Goal: Book appointment/travel/reservation

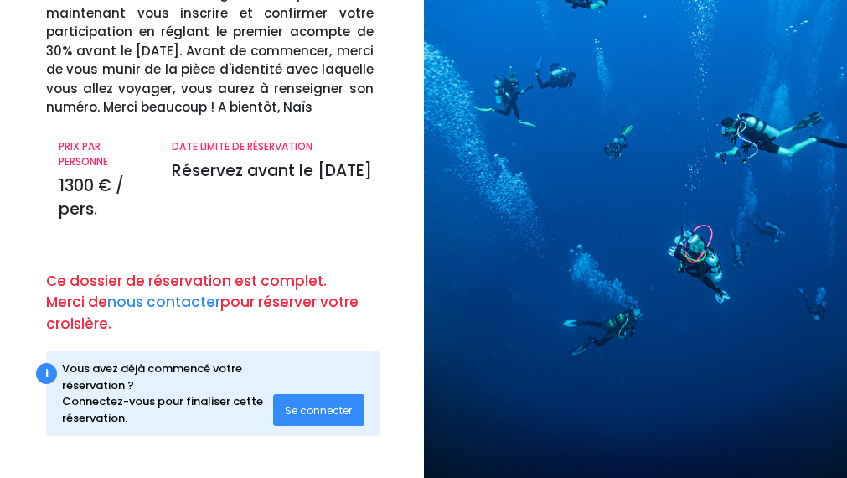
scroll to position [191, 0]
click at [330, 403] on span "Se connecter" at bounding box center [318, 410] width 67 height 14
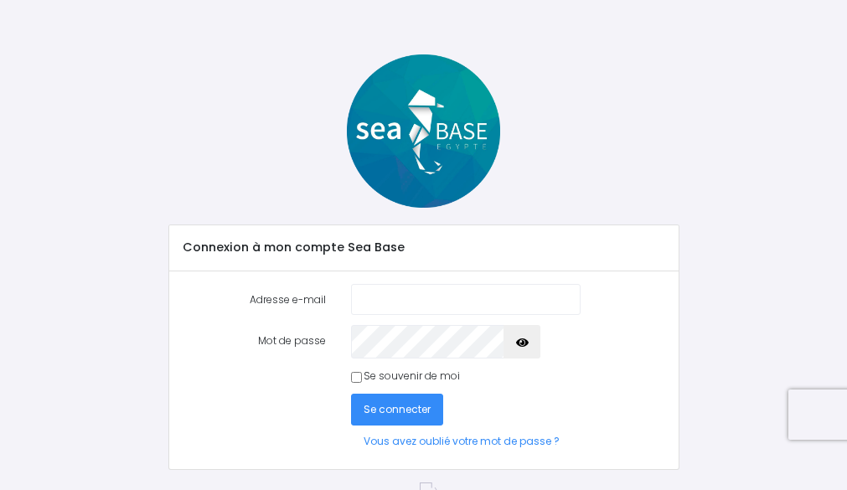
type input "[PERSON_NAME][EMAIL_ADDRESS][DOMAIN_NAME]"
click at [403, 417] on span "Se connecter" at bounding box center [397, 409] width 67 height 14
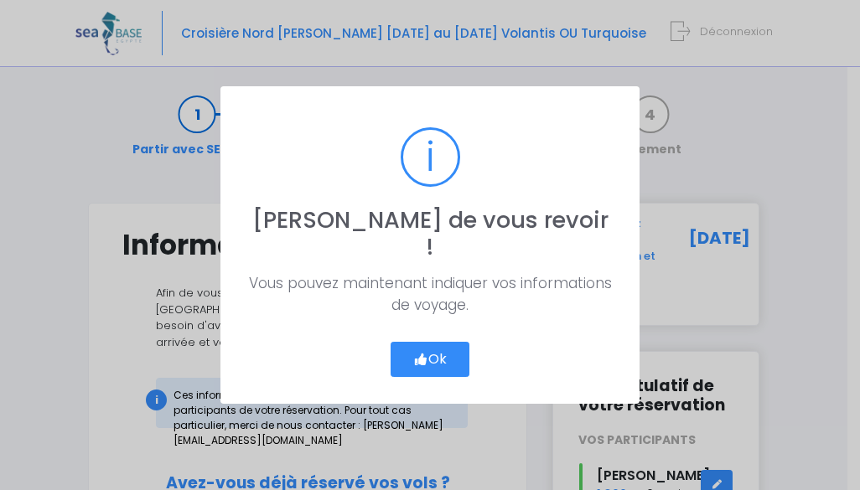
click at [450, 342] on button "Ok" at bounding box center [430, 359] width 79 height 35
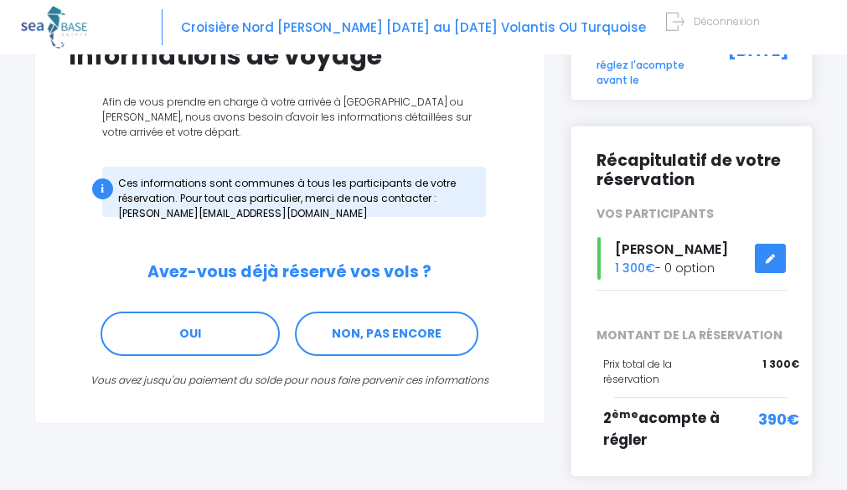
scroll to position [172, 0]
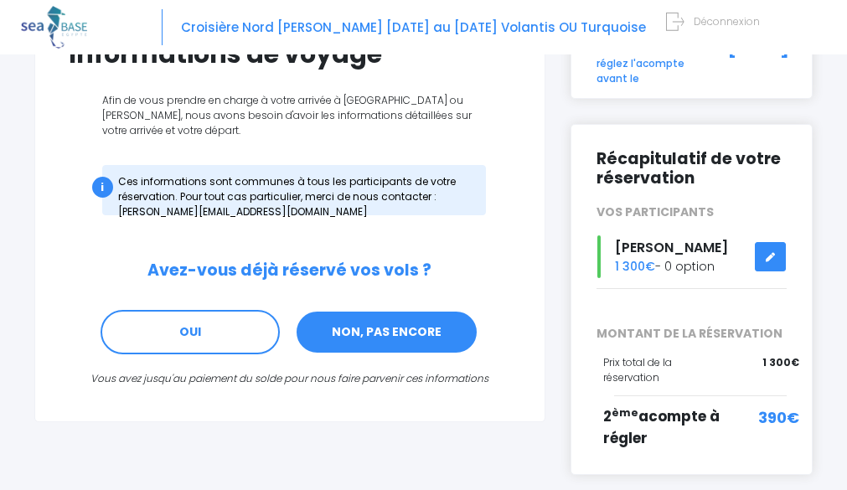
click at [299, 355] on link "NON, PAS ENCORE" at bounding box center [387, 332] width 184 height 45
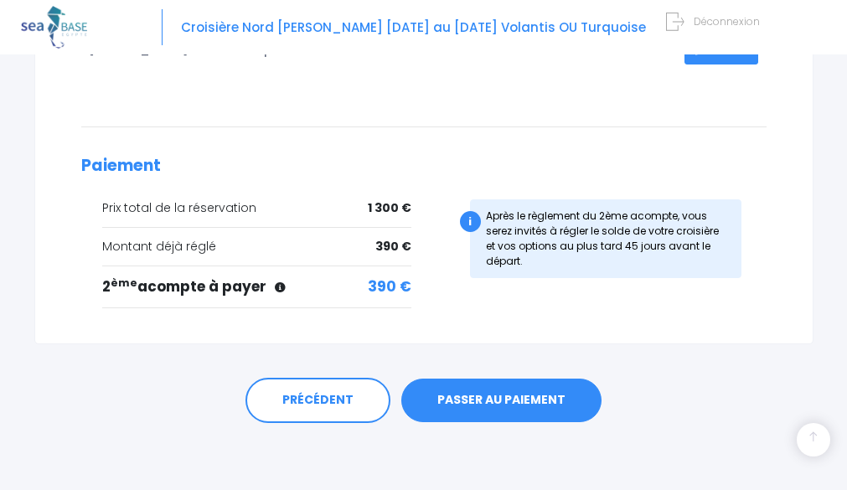
scroll to position [427, 0]
click at [533, 411] on link "PASSER AU PAIEMENT" at bounding box center [502, 401] width 200 height 44
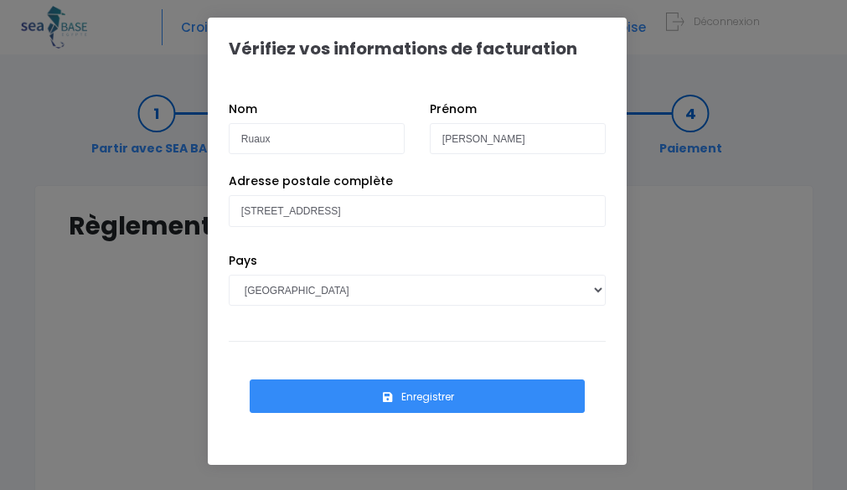
click at [428, 410] on button "Enregistrer" at bounding box center [417, 397] width 335 height 34
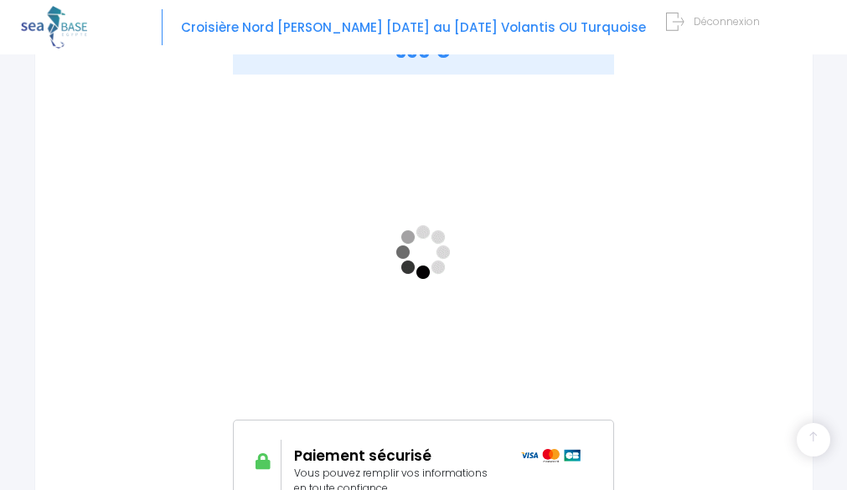
scroll to position [309, 0]
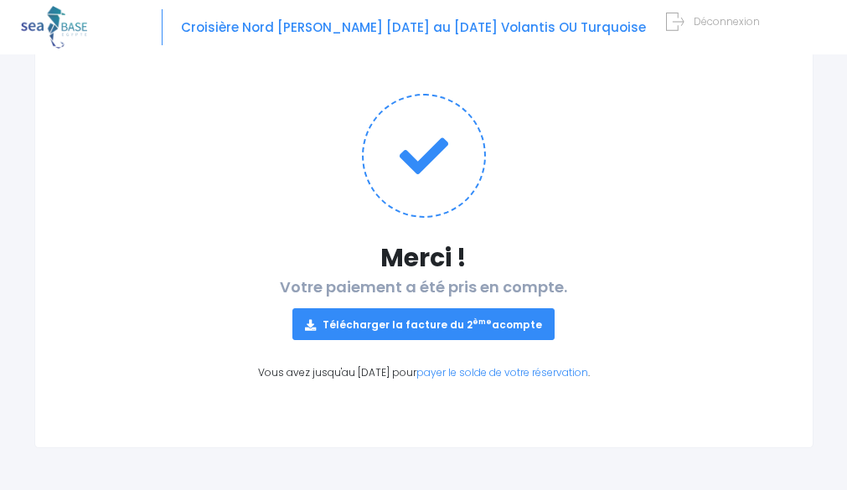
scroll to position [183, 0]
click at [473, 322] on sup "ème" at bounding box center [482, 322] width 19 height 10
click at [817, 271] on div "Notre plateforme de réservation n'est pas compatible avec votre appareil. Veuil…" at bounding box center [423, 166] width 847 height 650
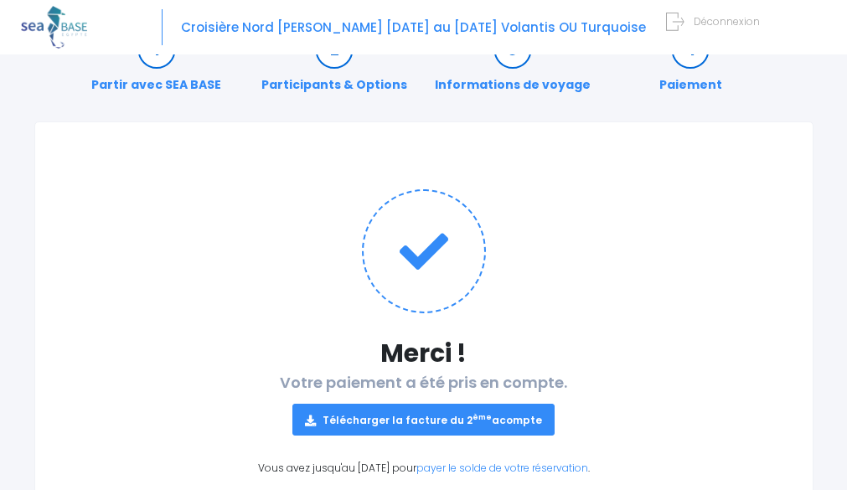
scroll to position [0, 0]
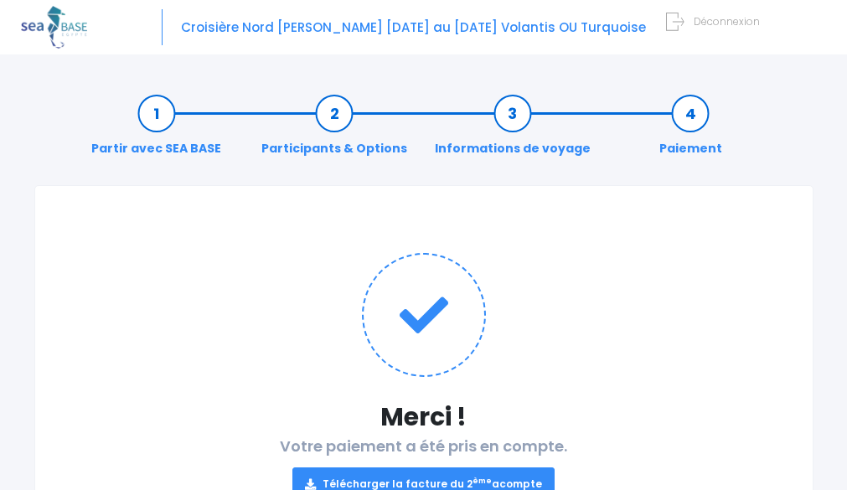
click at [729, 29] on span "Déconnexion" at bounding box center [727, 21] width 66 height 14
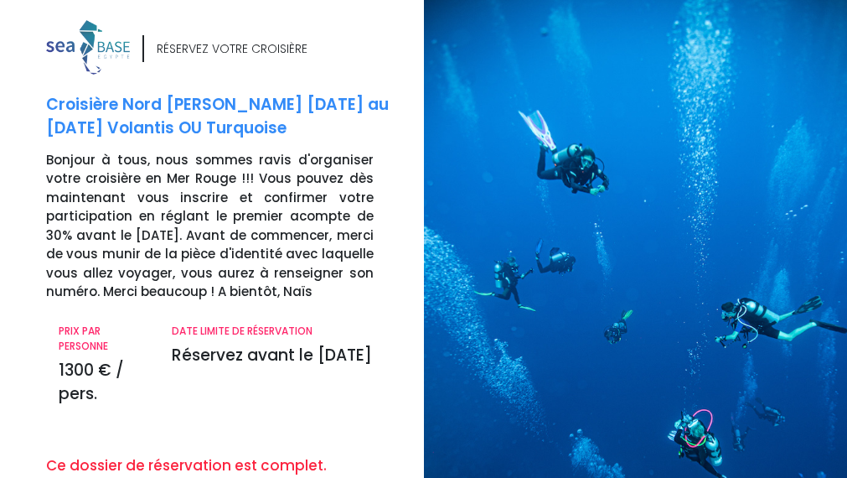
drag, startPoint x: 0, startPoint y: 0, endPoint x: 729, endPoint y: 33, distance: 730.0
click at [729, 33] on div at bounding box center [642, 331] width 437 height 662
